Goal: Task Accomplishment & Management: Manage account settings

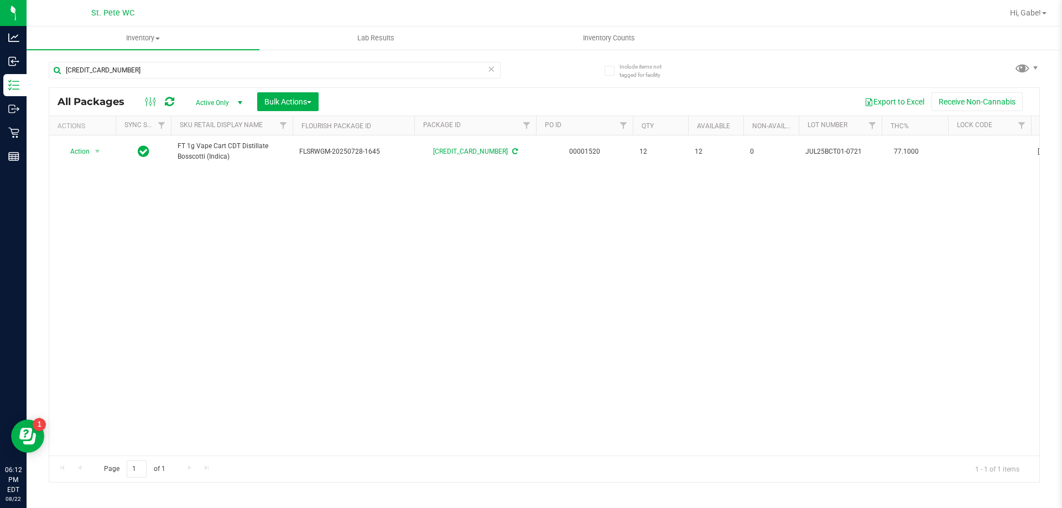
click at [492, 70] on icon at bounding box center [491, 68] width 8 height 13
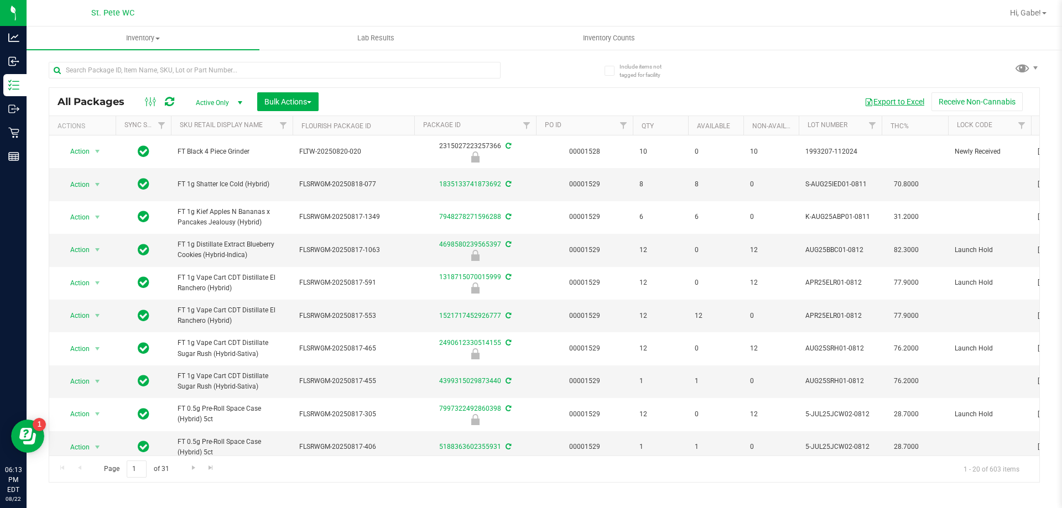
click at [905, 102] on button "Export to Excel" at bounding box center [894, 101] width 74 height 19
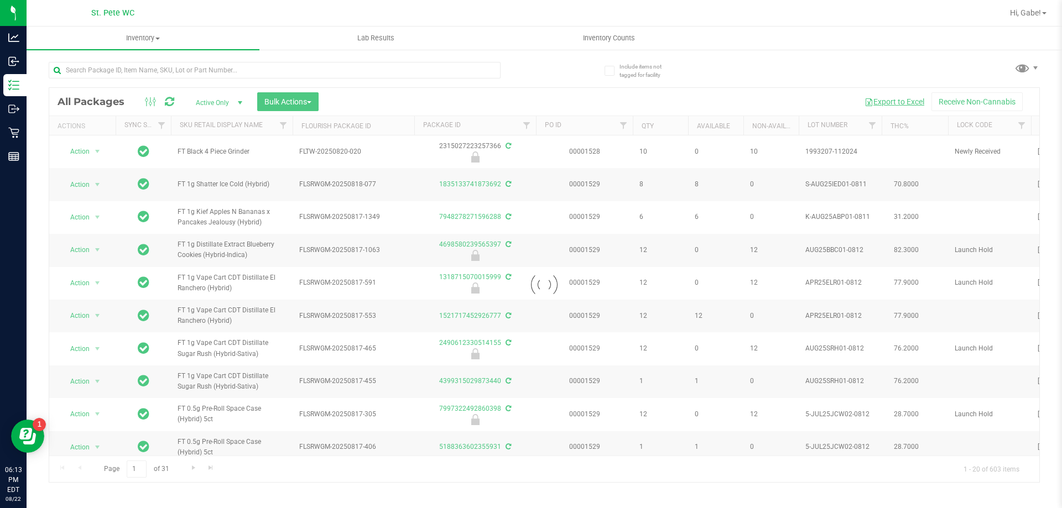
drag, startPoint x: 905, startPoint y: 102, endPoint x: 883, endPoint y: 98, distance: 22.5
click at [850, 76] on div "Loading... All Packages Active Only Active Only Lab Samples Locked All External…" at bounding box center [544, 266] width 991 height 431
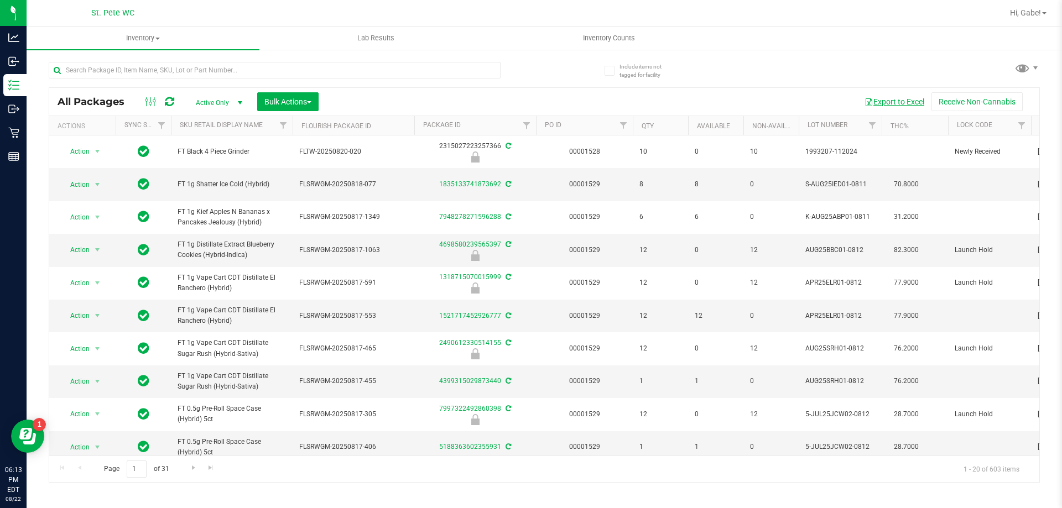
click at [883, 98] on button "Export to Excel" at bounding box center [894, 101] width 74 height 19
click at [313, 32] on uib-tab-heading "Lab Results" at bounding box center [376, 38] width 232 height 22
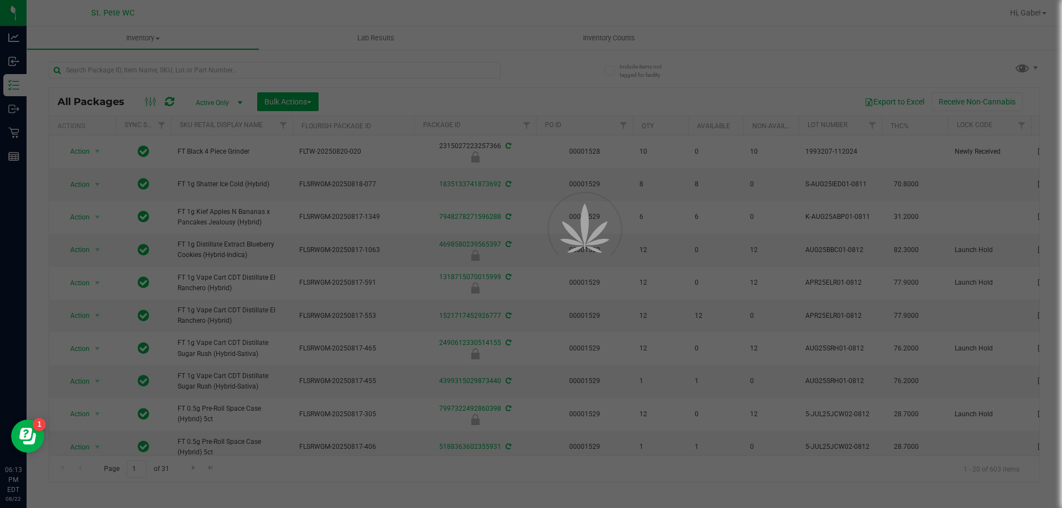
click at [301, 68] on div at bounding box center [531, 254] width 1062 height 508
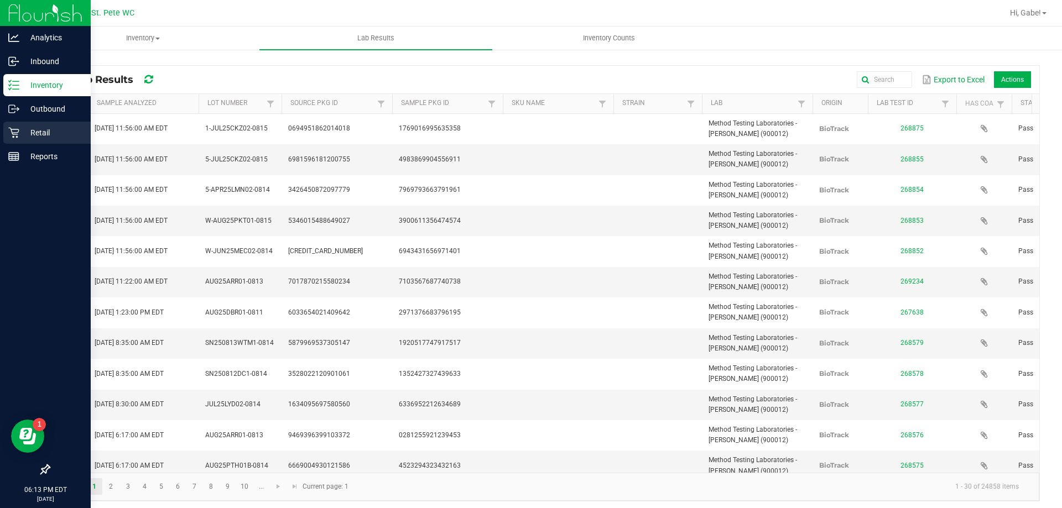
click at [40, 126] on p "Retail" at bounding box center [52, 132] width 66 height 13
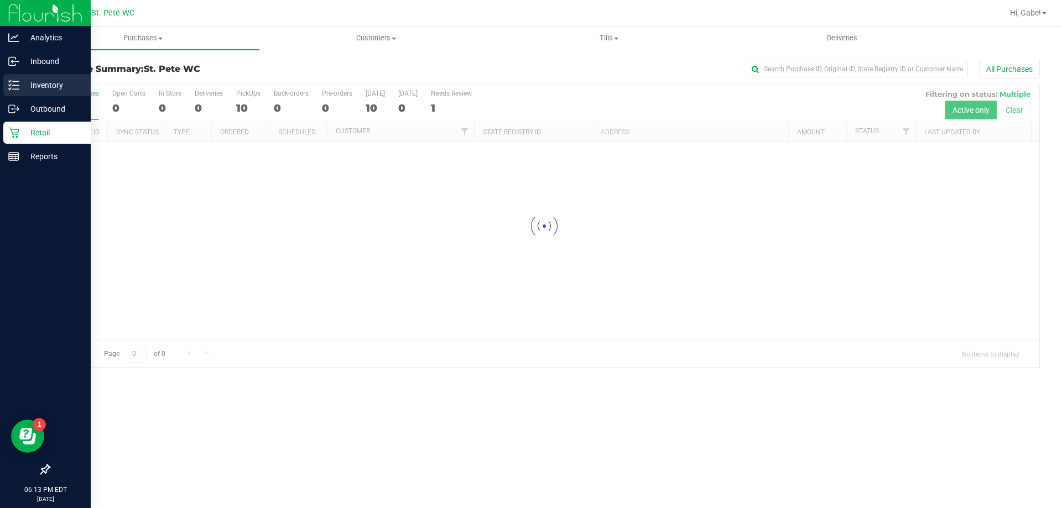
click at [14, 80] on icon at bounding box center [13, 85] width 11 height 11
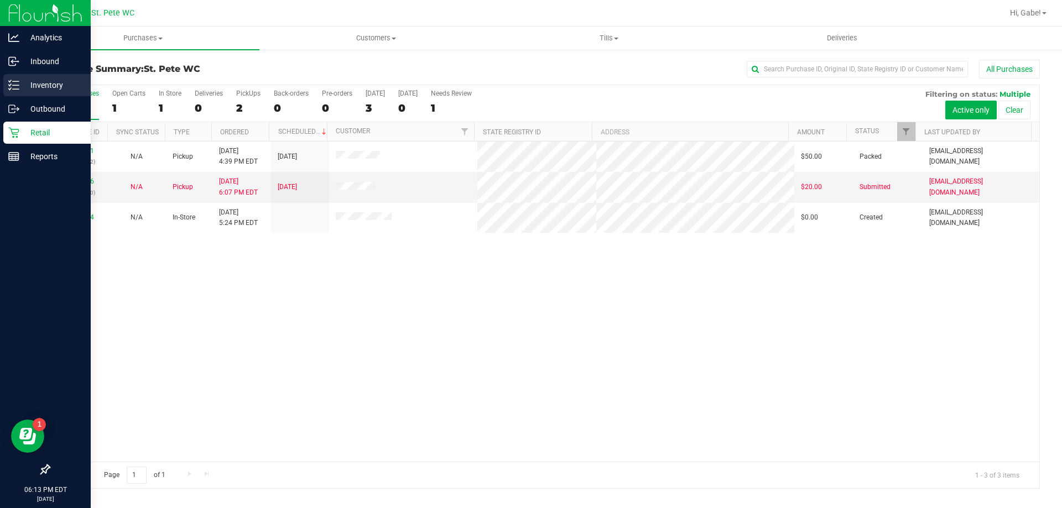
click at [21, 82] on p "Inventory" at bounding box center [52, 85] width 66 height 13
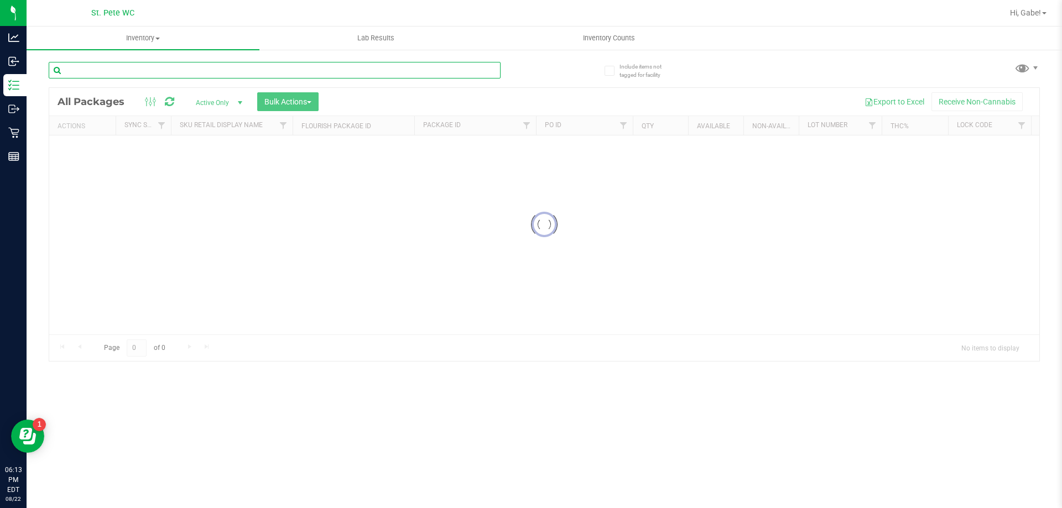
click at [161, 71] on input "text" at bounding box center [275, 70] width 452 height 17
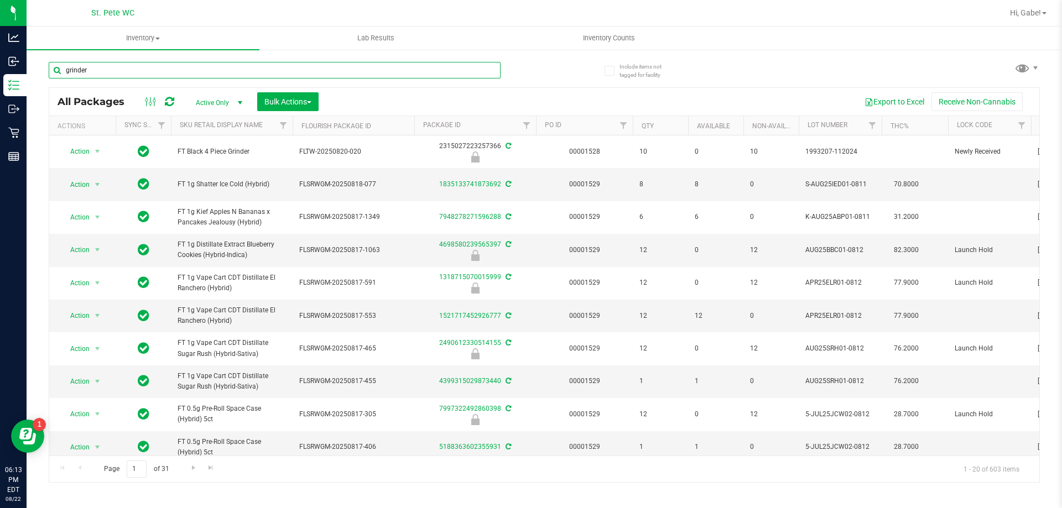
type input "grinder"
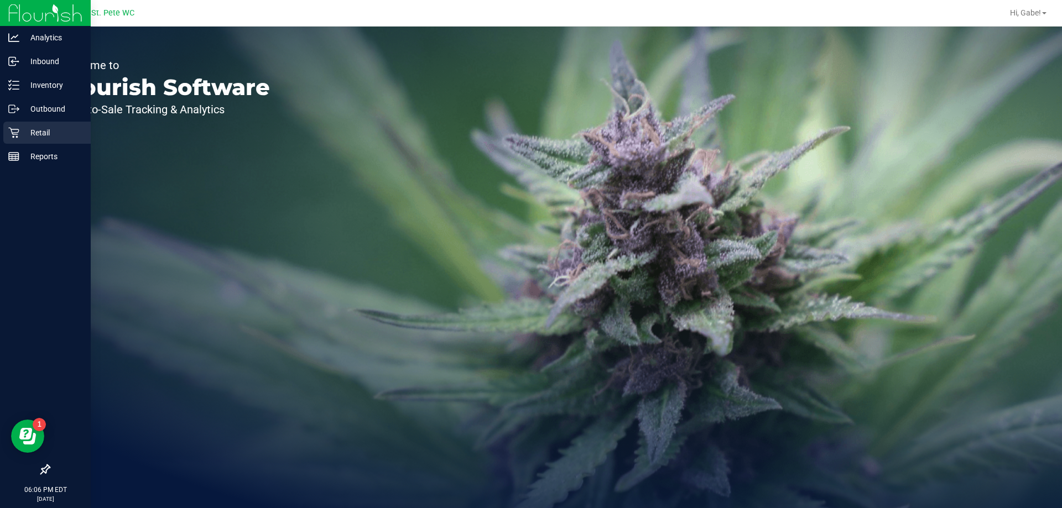
click at [23, 135] on p "Retail" at bounding box center [52, 132] width 66 height 13
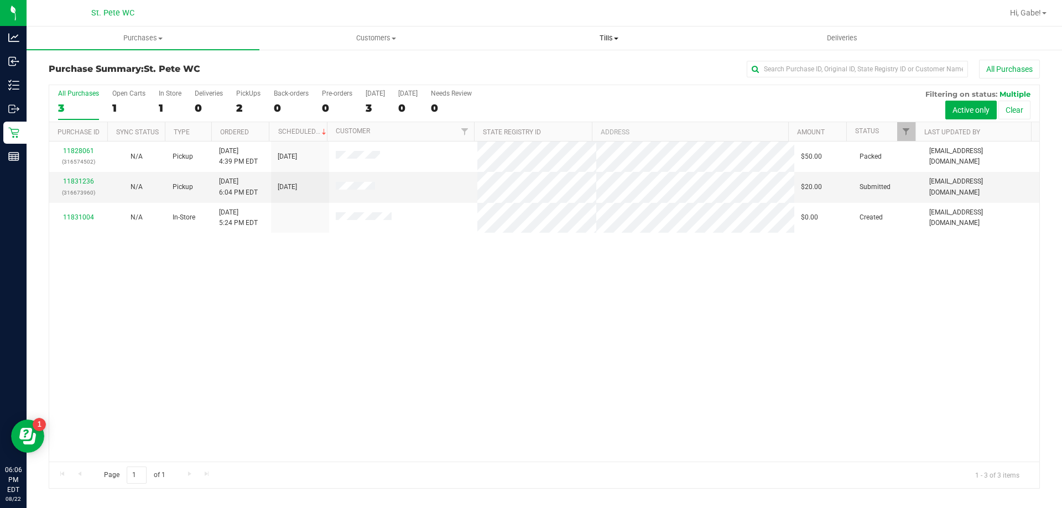
click at [591, 42] on span "Tills" at bounding box center [609, 38] width 232 height 10
click at [598, 71] on li "Manage tills" at bounding box center [608, 66] width 233 height 13
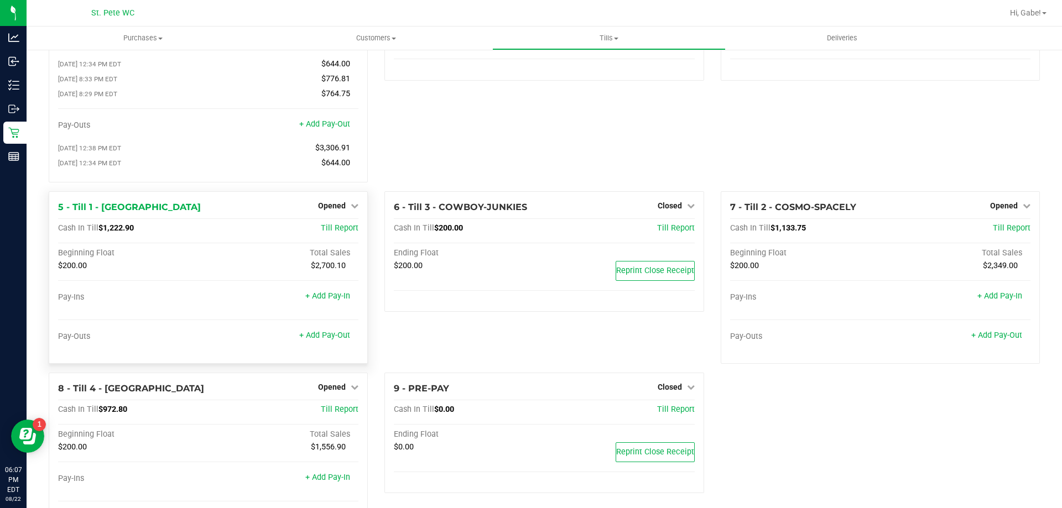
scroll to position [161, 0]
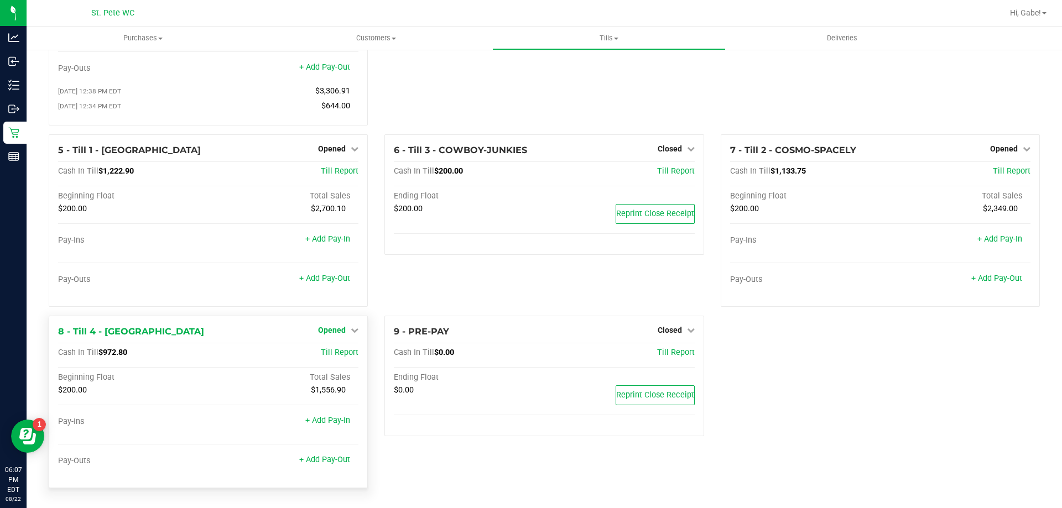
click at [357, 327] on div "8 - Till 4 - [GEOGRAPHIC_DATA] Opened Close Till Cash In Till $972.80 Till Repo…" at bounding box center [208, 402] width 319 height 173
click at [354, 335] on div "Opened" at bounding box center [338, 329] width 40 height 13
click at [346, 332] on link "Opened" at bounding box center [338, 330] width 40 height 9
click at [336, 352] on link "Close Till" at bounding box center [333, 352] width 30 height 9
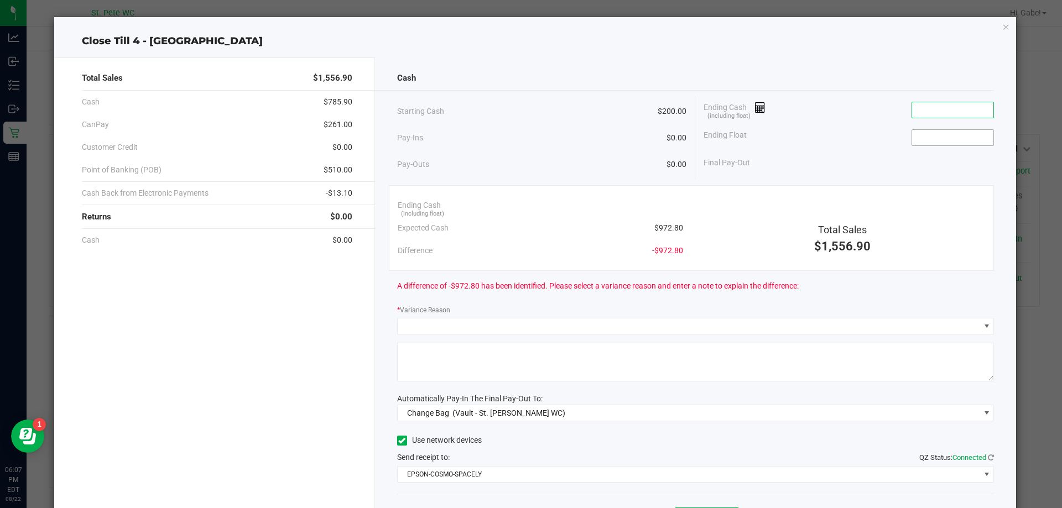
click at [949, 135] on div "Ending Cash (including float) Ending Float Final Pay-Out" at bounding box center [844, 135] width 299 height 78
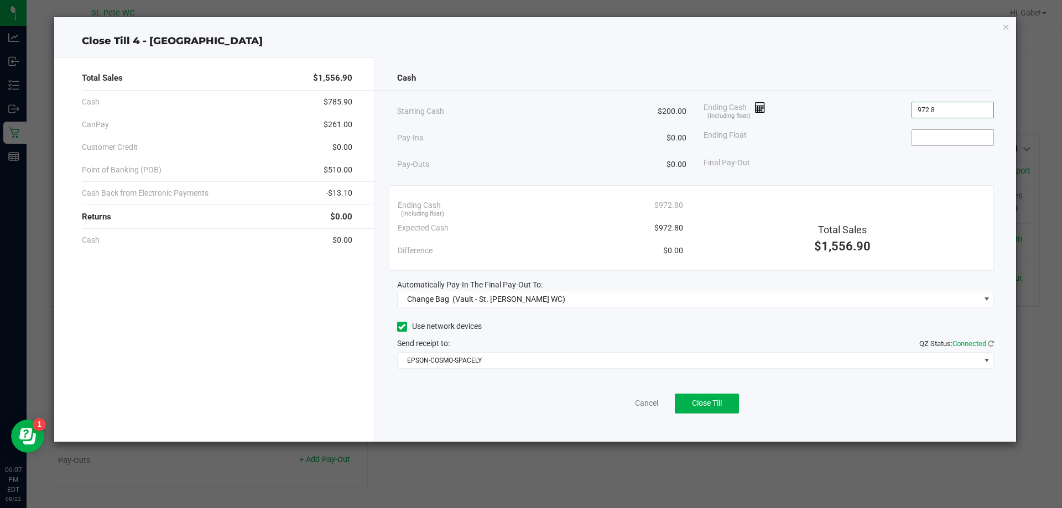
type input "$972.80"
click at [954, 144] on input at bounding box center [952, 137] width 81 height 15
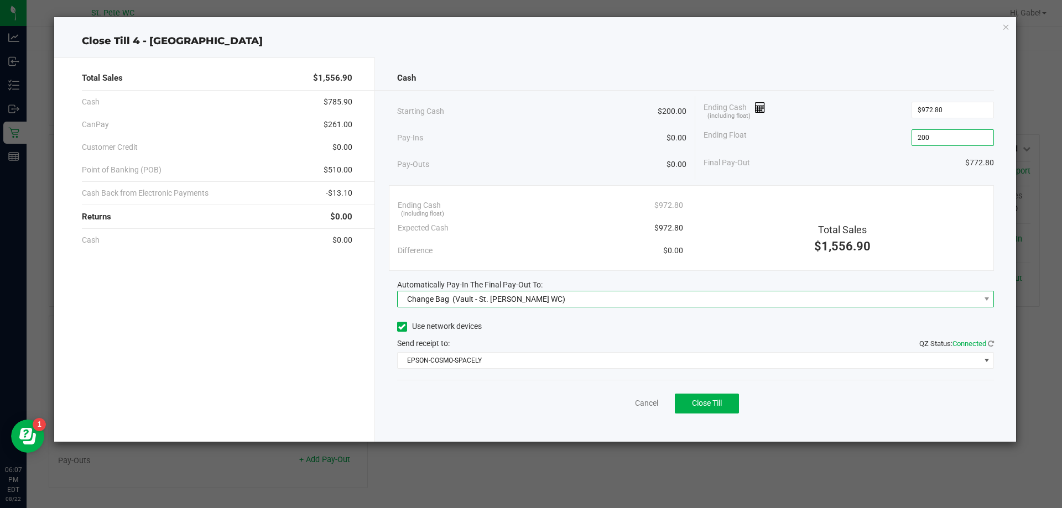
type input "$200.00"
click at [855, 309] on div "Cash Starting Cash $200.00 Pay-Ins $0.00 Pay-Outs $0.00 Ending Cash (including …" at bounding box center [695, 250] width 641 height 384
click at [860, 293] on span "Change Bag (Vault - St. [PERSON_NAME] WC)" at bounding box center [689, 298] width 582 height 15
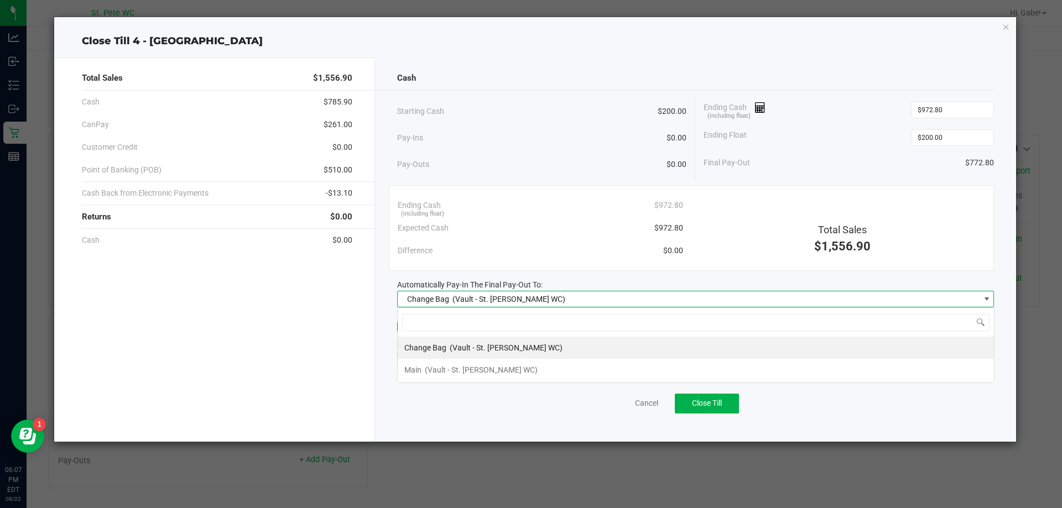
scroll to position [17, 597]
click at [865, 369] on li "Main (Vault - St. [PERSON_NAME] WC)" at bounding box center [696, 370] width 596 height 22
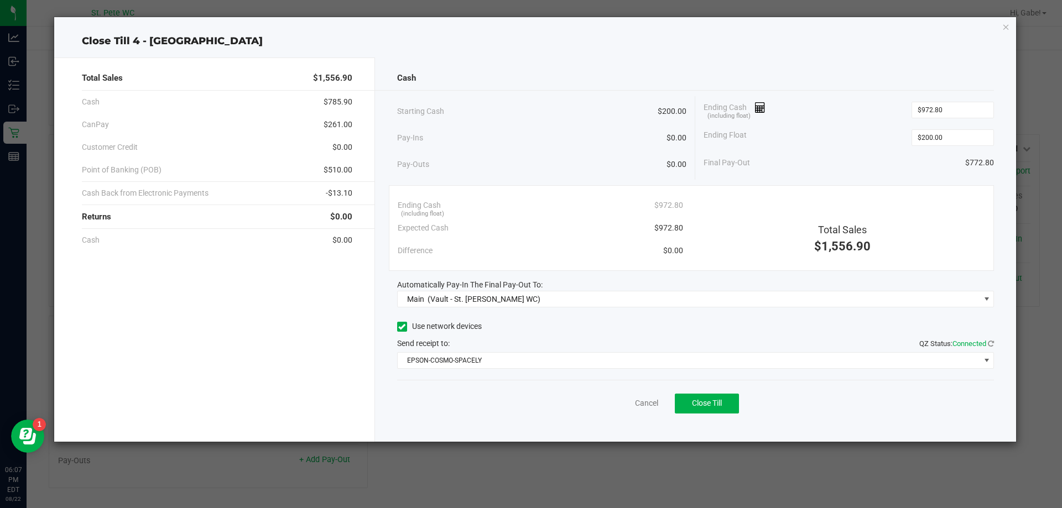
click at [865, 351] on div "Use network devices Send receipt to: QZ Status: Connected EPSON-COSMO-SPACELY" at bounding box center [695, 343] width 597 height 50
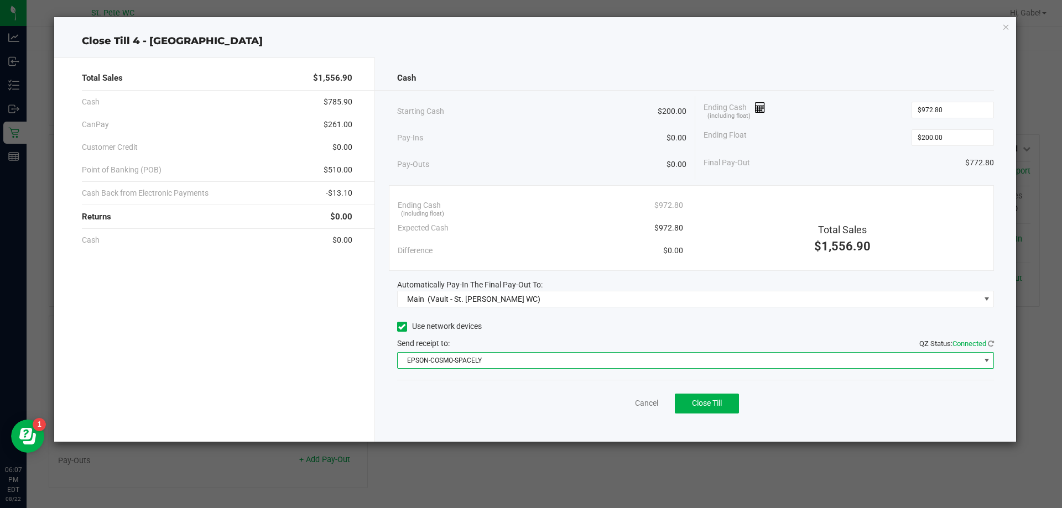
click at [860, 366] on span "EPSON-COSMO-SPACELY" at bounding box center [689, 360] width 582 height 15
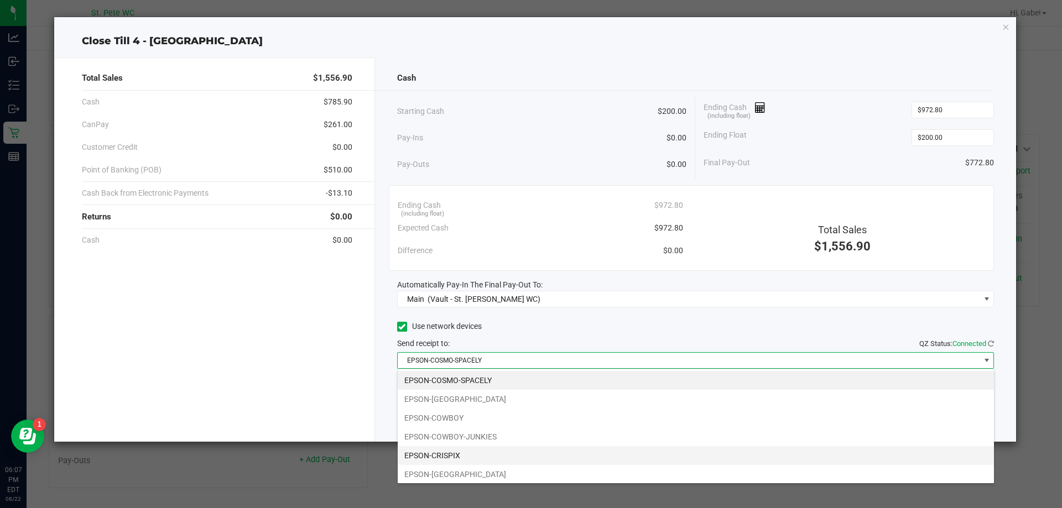
click at [859, 446] on li "EPSON-CRISPIX" at bounding box center [696, 455] width 596 height 19
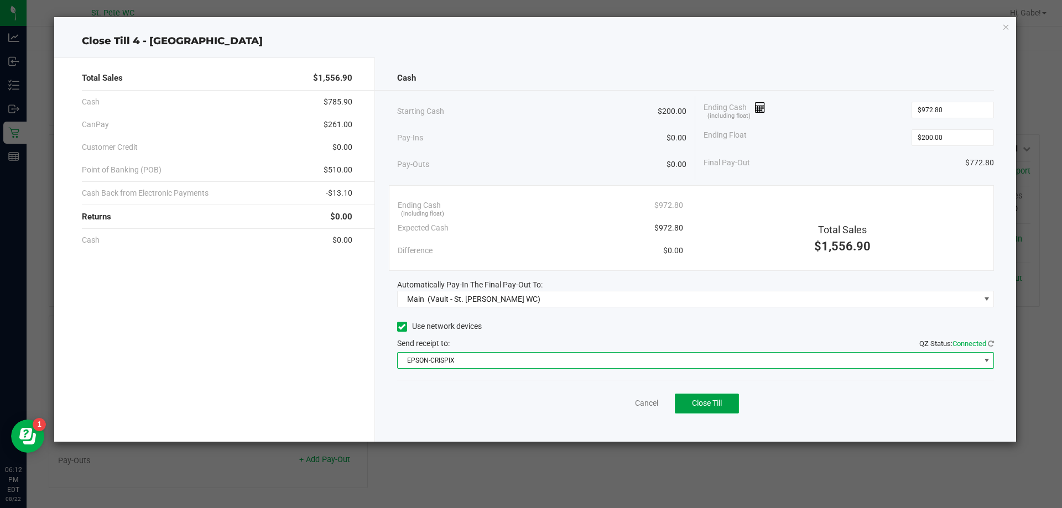
click at [703, 407] on span "Close Till" at bounding box center [707, 403] width 30 height 9
